Goal: Information Seeking & Learning: Learn about a topic

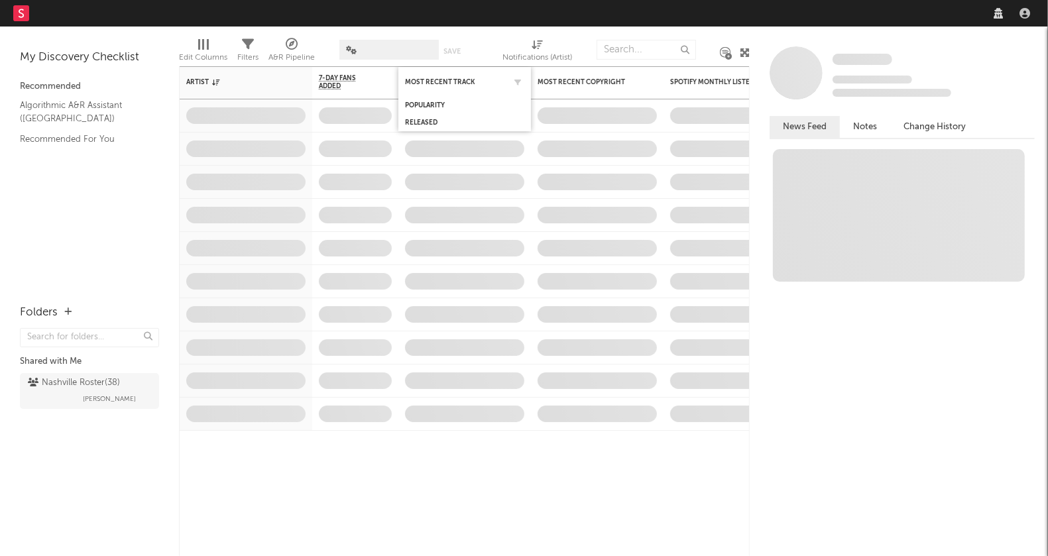
select select "recorded_music"
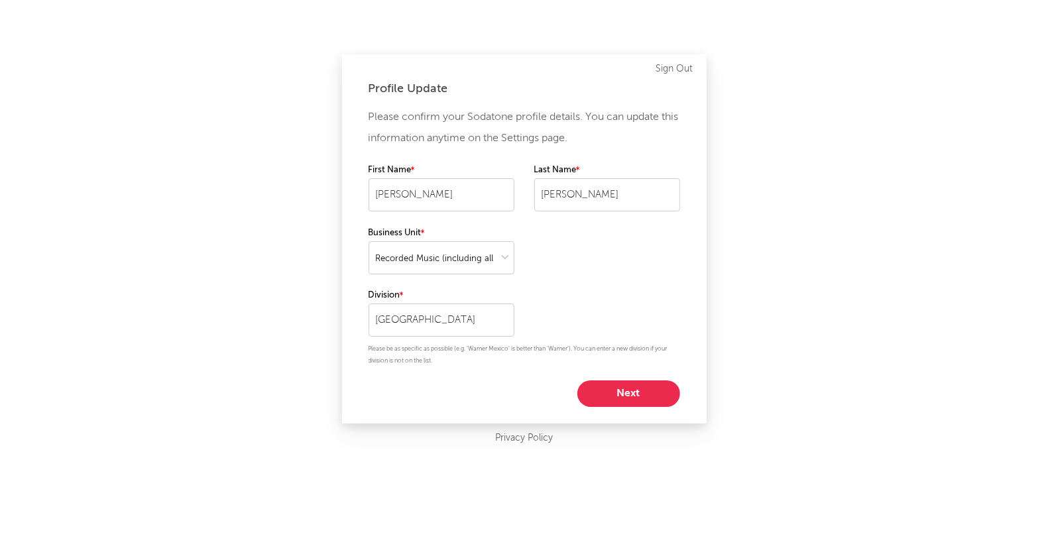
click at [628, 379] on div "Please confirm your Sodatone profile details. You can update this information a…" at bounding box center [525, 257] width 312 height 300
click at [620, 406] on button "Next" at bounding box center [628, 394] width 103 height 27
select select "marketing"
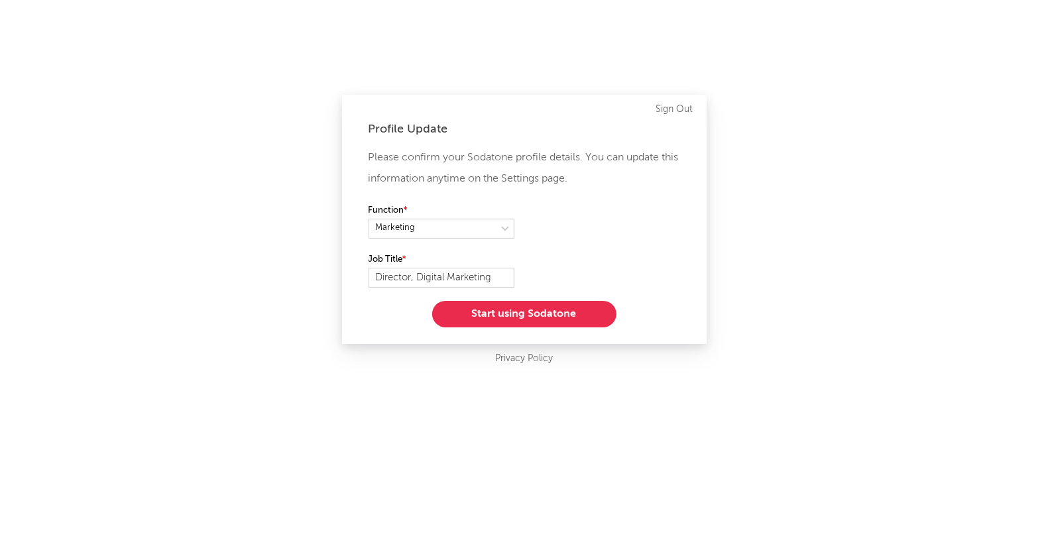
click at [538, 317] on button "Start using Sodatone" at bounding box center [524, 314] width 184 height 27
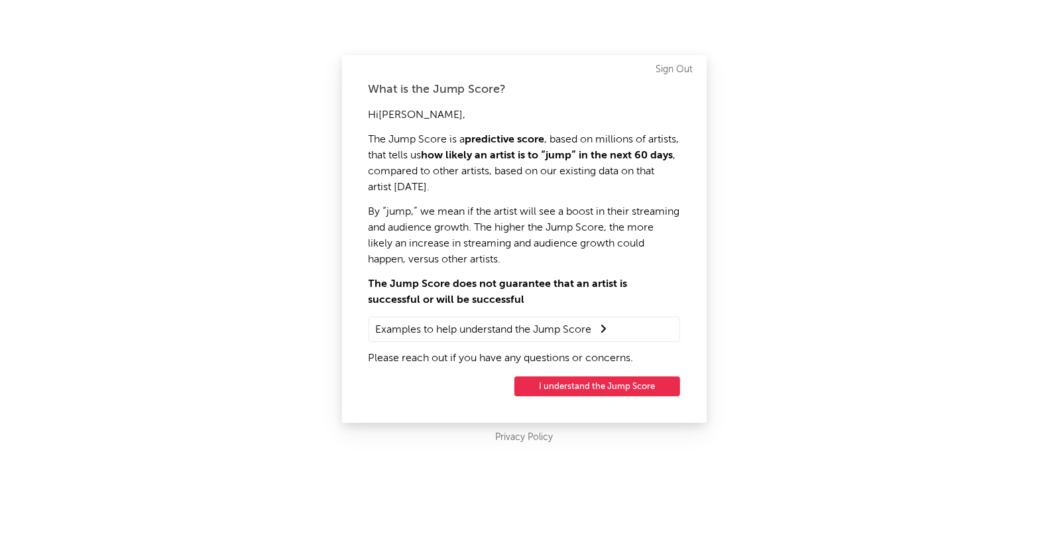
click at [585, 384] on button "I understand the Jump Score" at bounding box center [597, 387] width 166 height 20
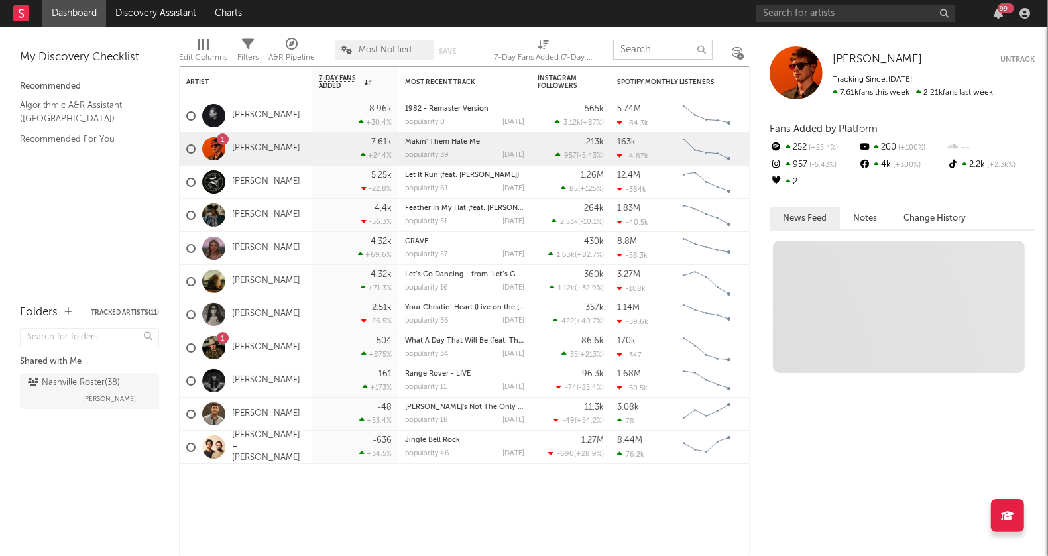
click at [652, 50] on input "text" at bounding box center [662, 50] width 99 height 20
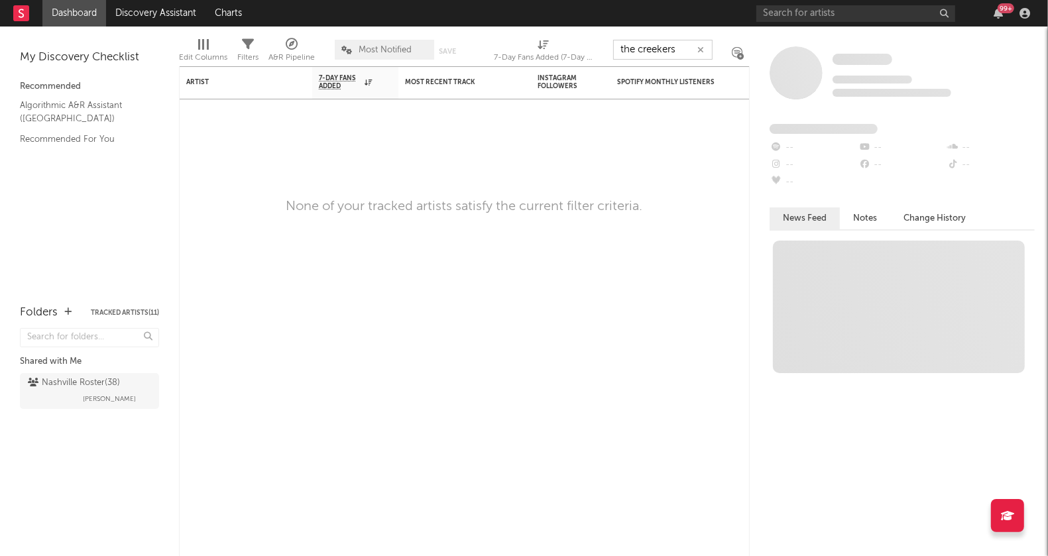
type input "the creekers"
click at [783, 9] on input "text" at bounding box center [855, 13] width 199 height 17
type input "the creekers"
click at [820, 15] on input "the creekers" at bounding box center [855, 13] width 199 height 17
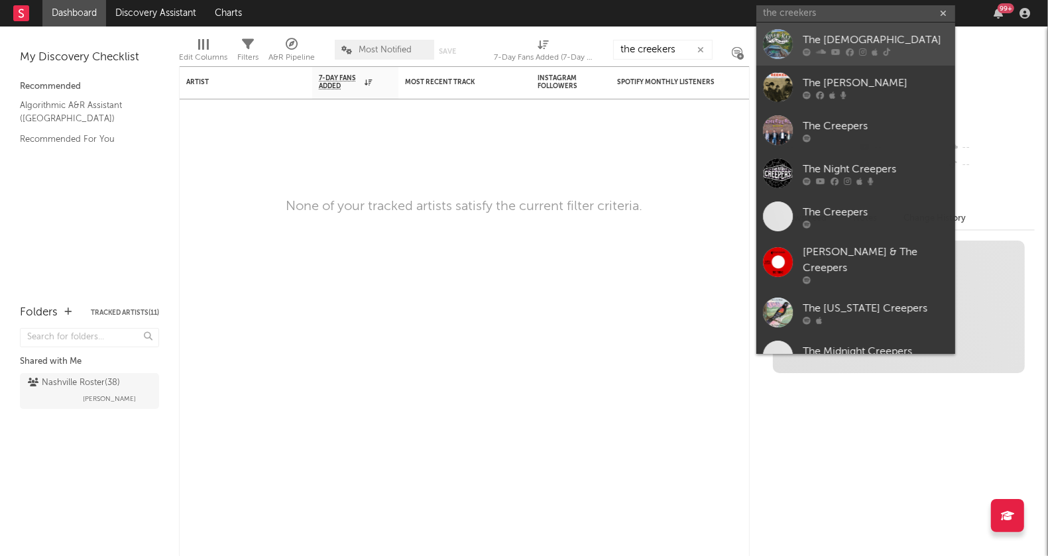
click at [772, 44] on div at bounding box center [778, 44] width 30 height 30
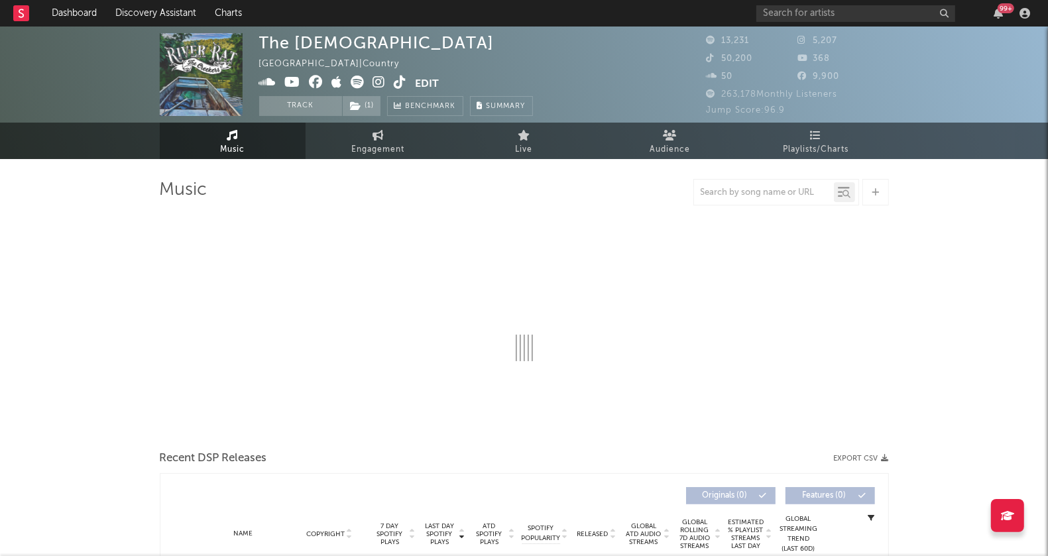
select select "6m"
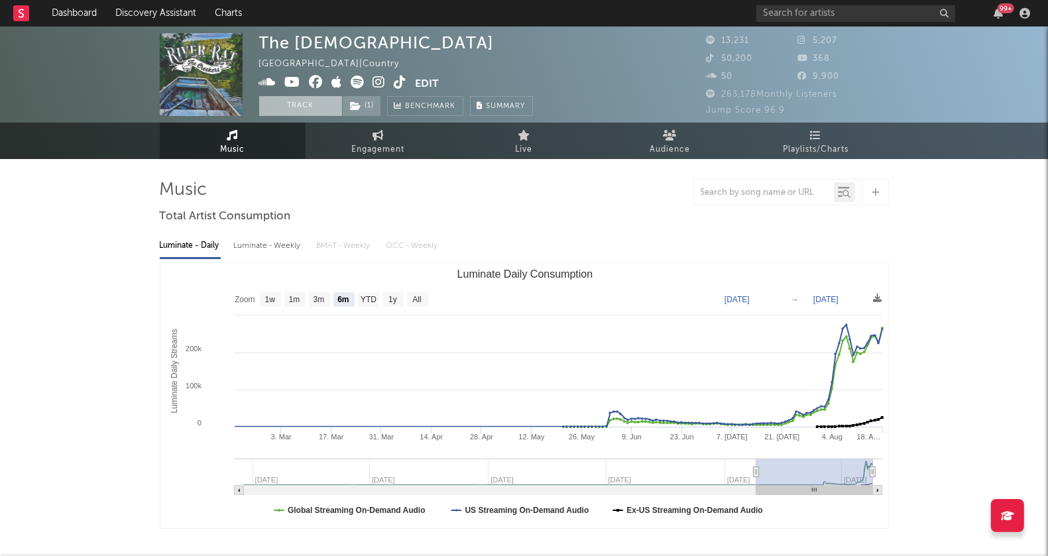
click at [297, 96] on button "Track" at bounding box center [300, 106] width 83 height 20
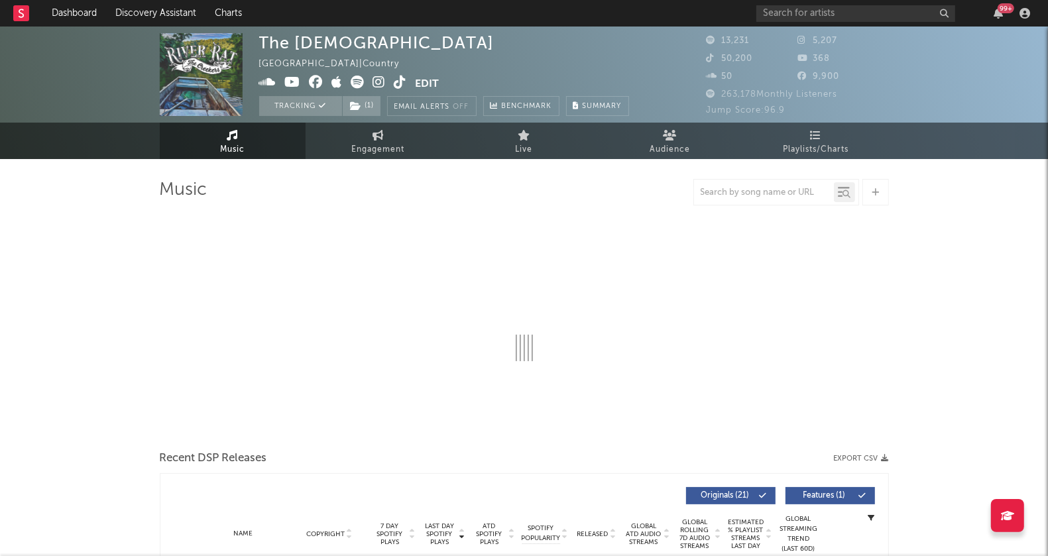
select select "6m"
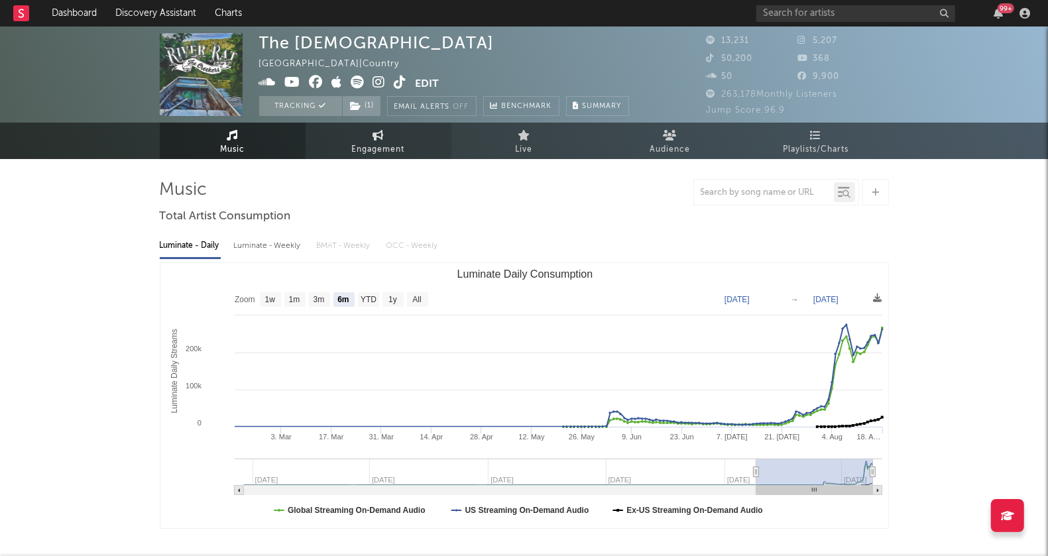
click at [385, 158] on link "Engagement" at bounding box center [379, 141] width 146 height 36
select select "1w"
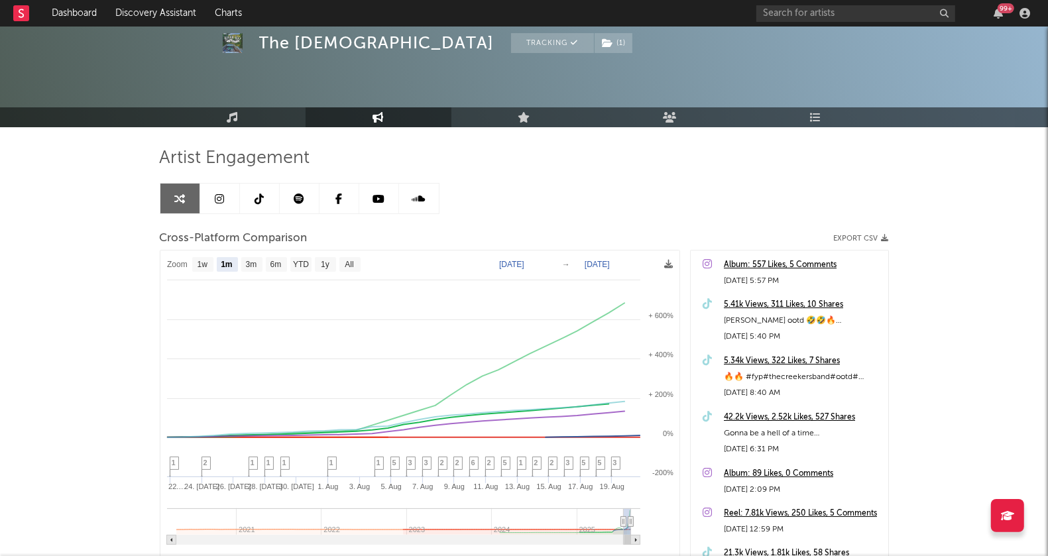
scroll to position [40, 0]
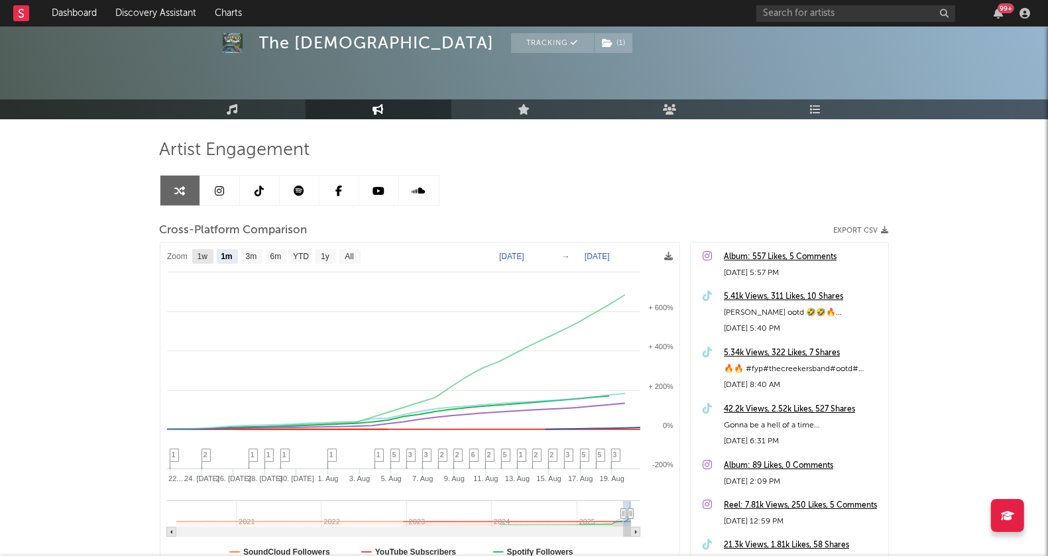
click at [203, 259] on text "1w" at bounding box center [202, 257] width 11 height 9
select select "1w"
type input "[DATE]"
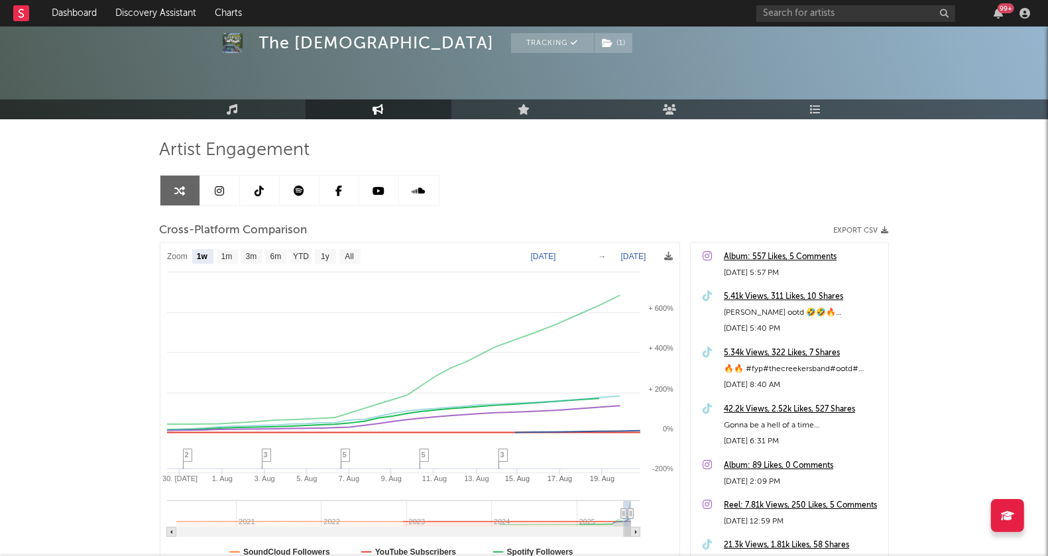
select select "1w"
